Goal: Navigation & Orientation: Find specific page/section

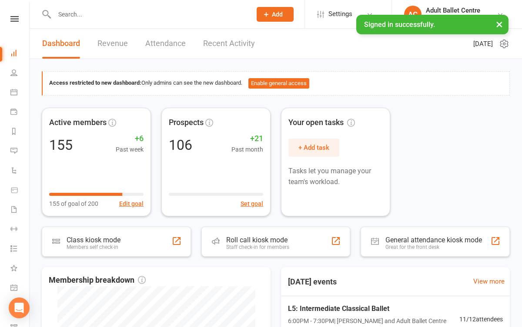
click at [229, 42] on link "Recent Activity" at bounding box center [229, 44] width 52 height 30
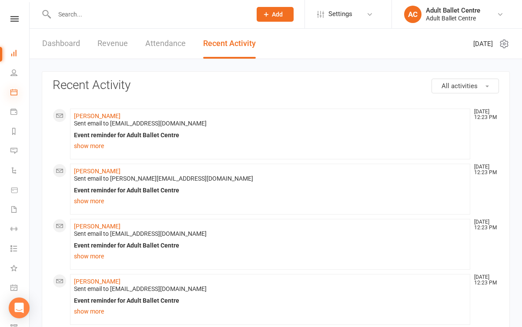
click at [10, 90] on icon at bounding box center [13, 92] width 7 height 7
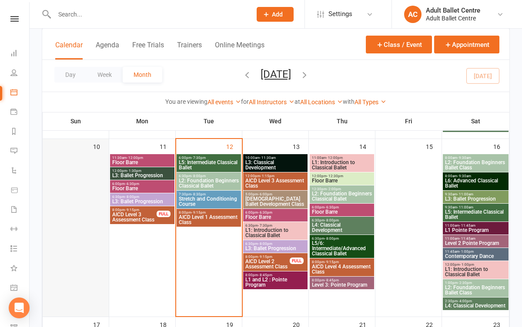
scroll to position [408, 0]
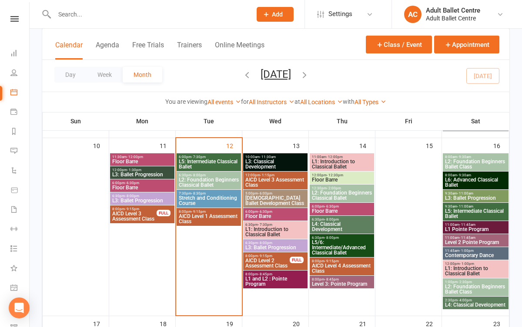
click at [210, 199] on span "Stretch and Conditioning Course" at bounding box center [208, 201] width 61 height 10
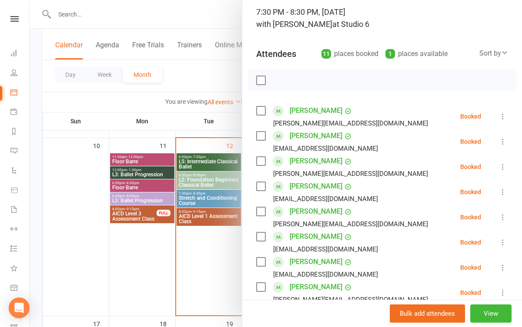
scroll to position [55, 0]
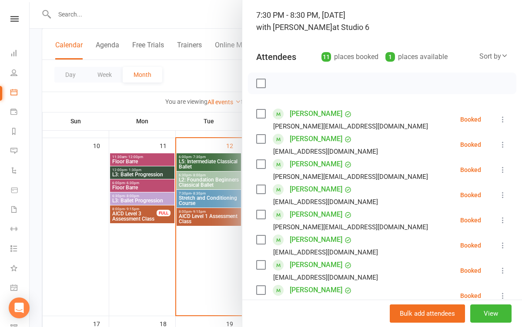
click at [192, 247] on div at bounding box center [276, 163] width 492 height 327
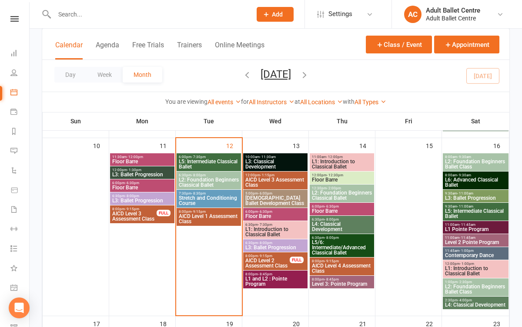
click at [265, 198] on span "[DEMOGRAPHIC_DATA] Ballet Development Class" at bounding box center [275, 201] width 61 height 10
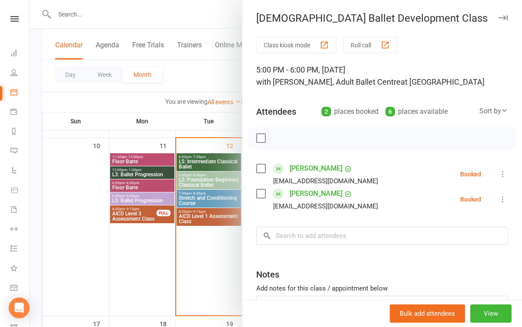
click at [226, 246] on div at bounding box center [276, 163] width 492 height 327
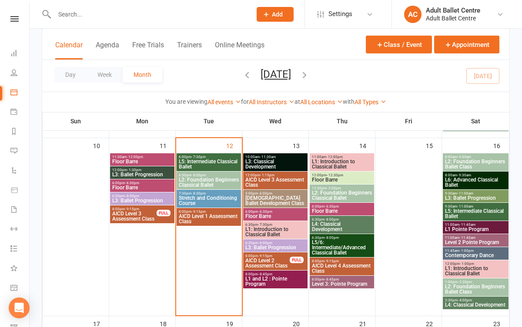
click at [281, 167] on span "L3: Classical Development" at bounding box center [275, 164] width 61 height 10
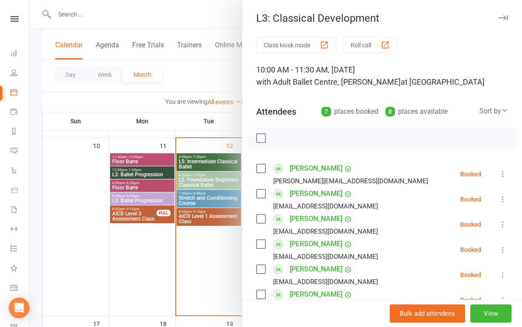
click at [222, 260] on div at bounding box center [276, 163] width 492 height 327
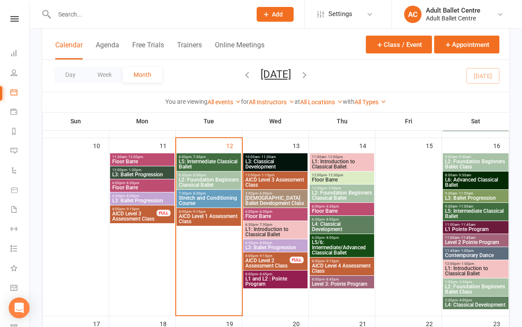
click at [217, 165] on span "L5: Intermediate Classical Ballet" at bounding box center [208, 164] width 61 height 10
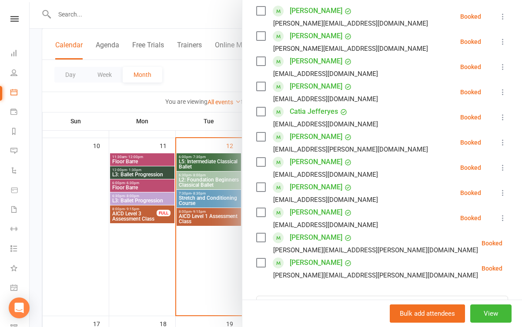
scroll to position [176, 0]
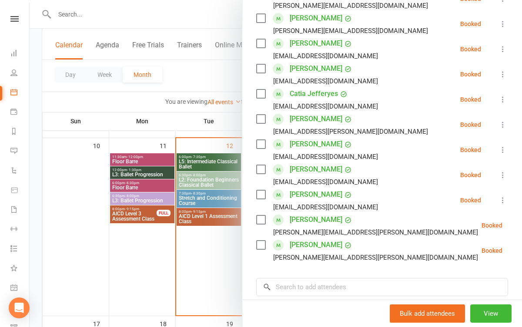
click at [206, 272] on div at bounding box center [276, 163] width 492 height 327
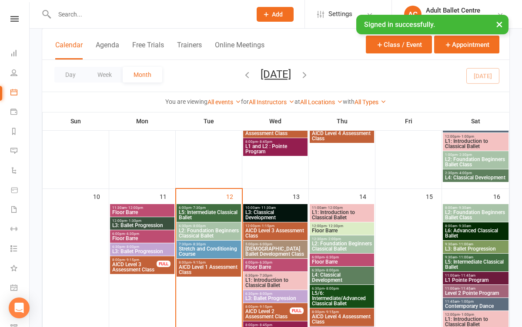
scroll to position [354, 0]
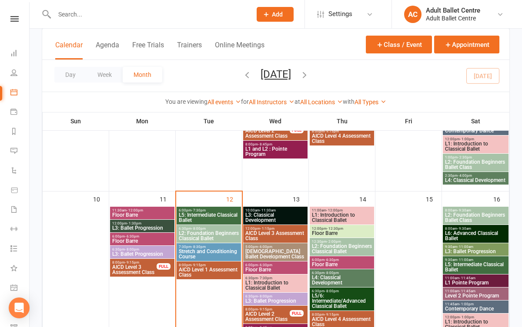
click at [207, 216] on span "L5: Intermediate Classical Ballet" at bounding box center [208, 218] width 61 height 10
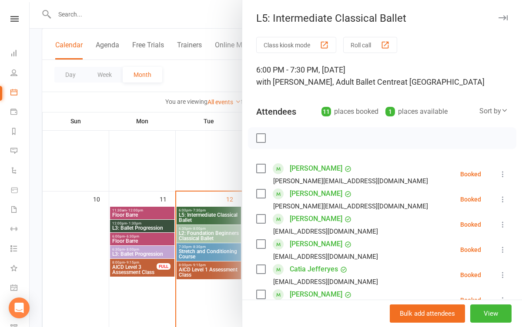
click at [199, 259] on div at bounding box center [276, 163] width 492 height 327
